Goal: Navigation & Orientation: Go to known website

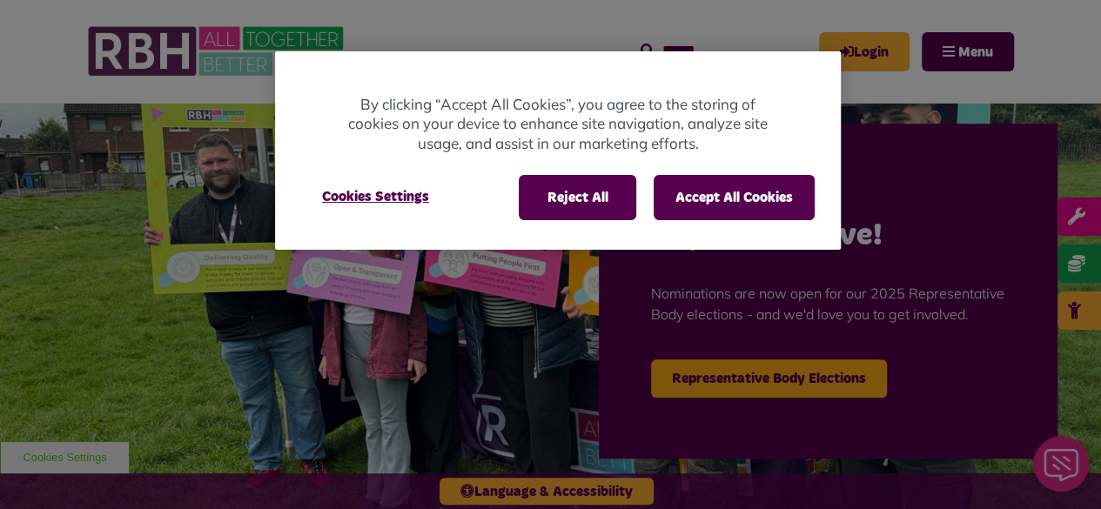
scroll to position [54, 0]
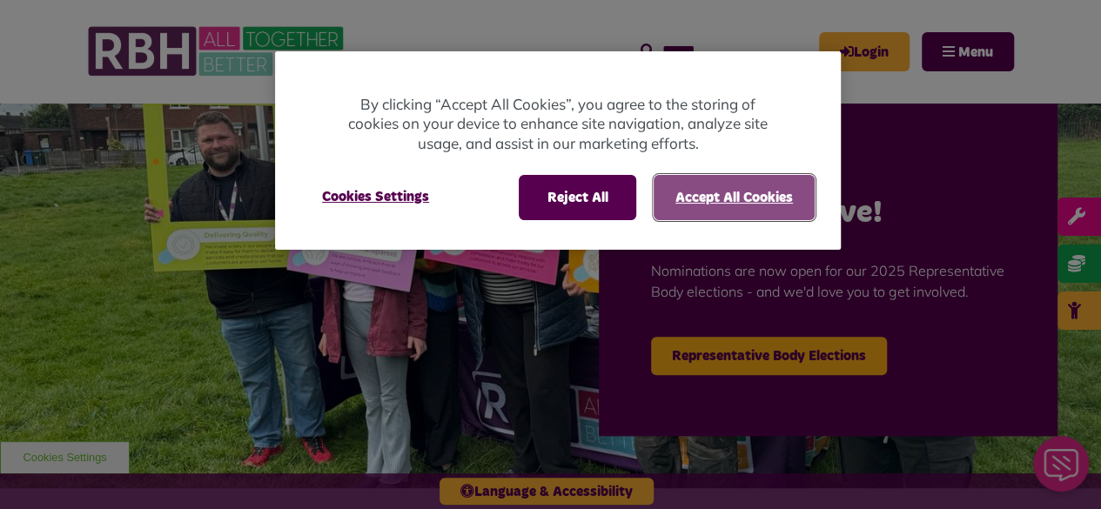
click at [710, 187] on button "Accept All Cookies" at bounding box center [734, 197] width 161 height 45
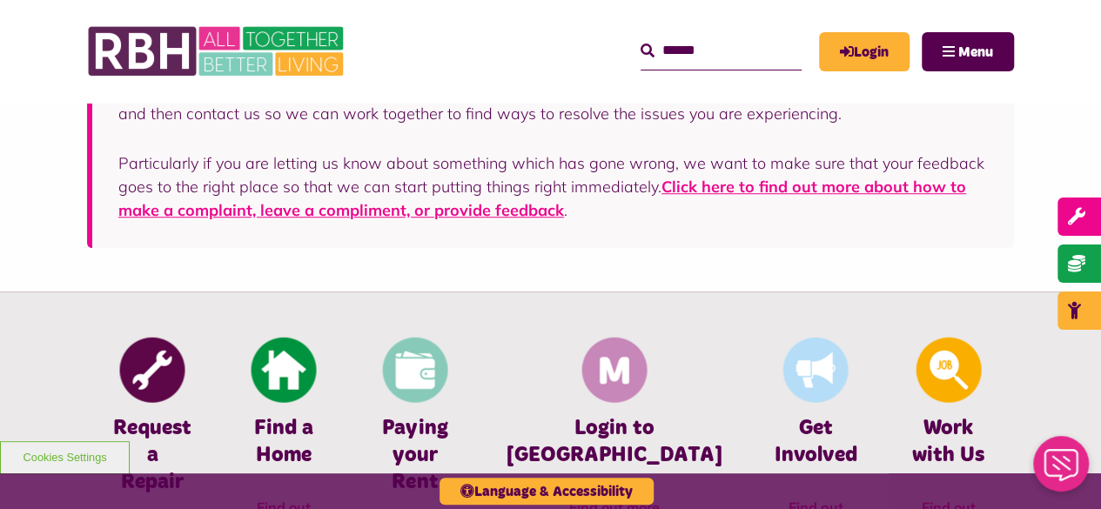
scroll to position [0, 0]
